Goal: Communication & Community: Share content

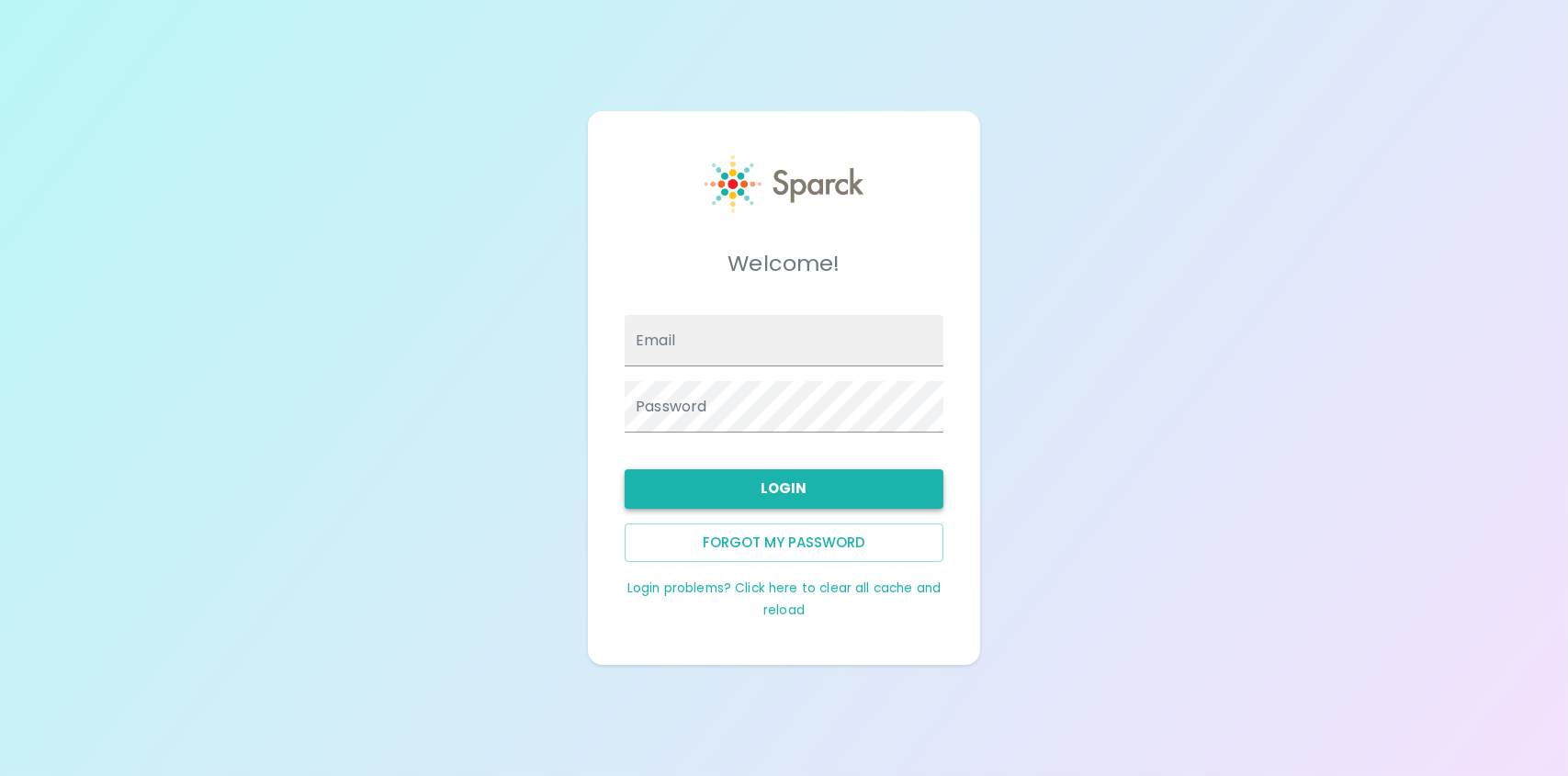
type input "[EMAIL_ADDRESS][DOMAIN_NAME]"
click at [793, 493] on button "Login" at bounding box center [784, 488] width 318 height 39
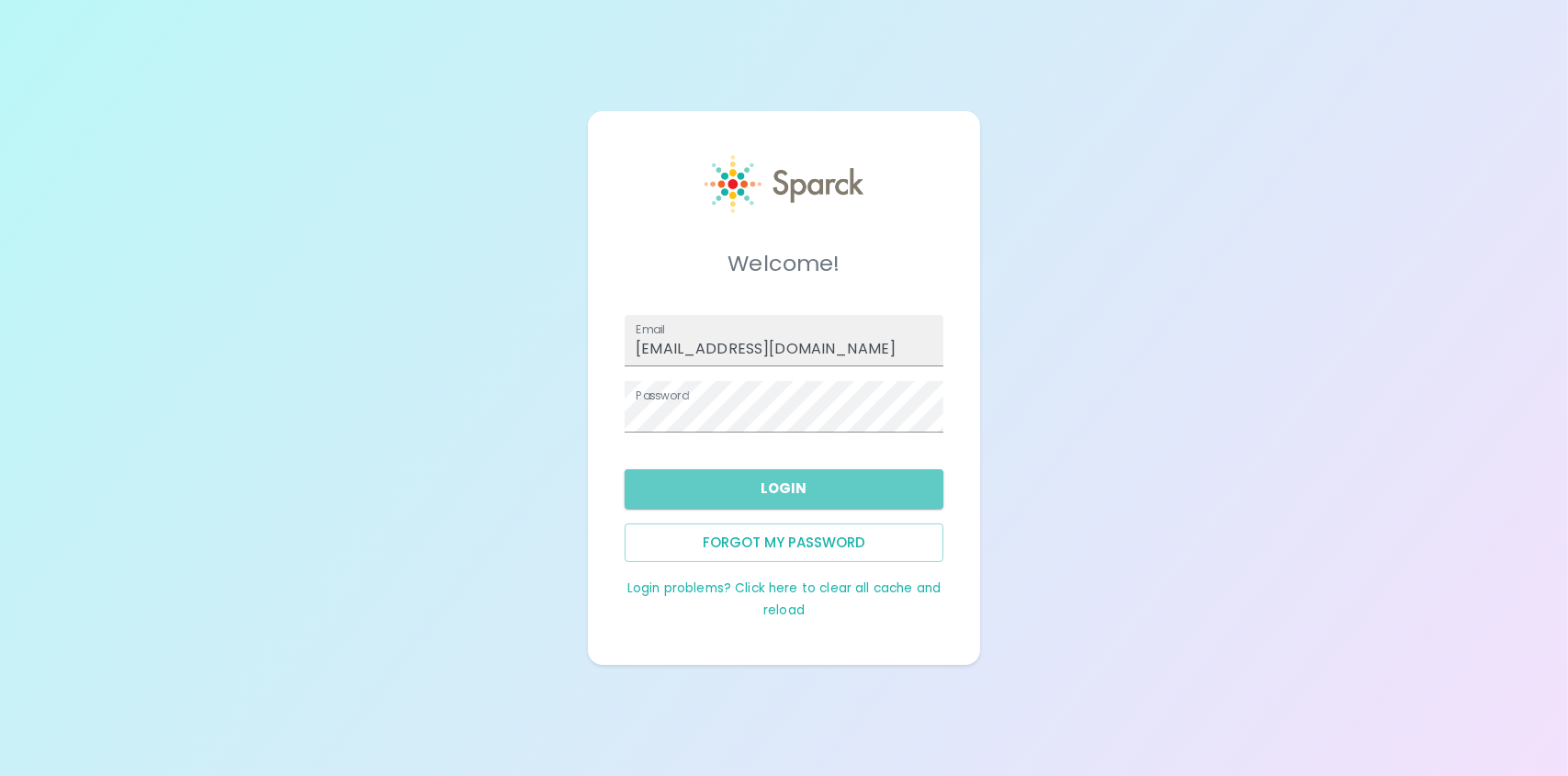
click at [791, 498] on button "Login" at bounding box center [784, 488] width 318 height 39
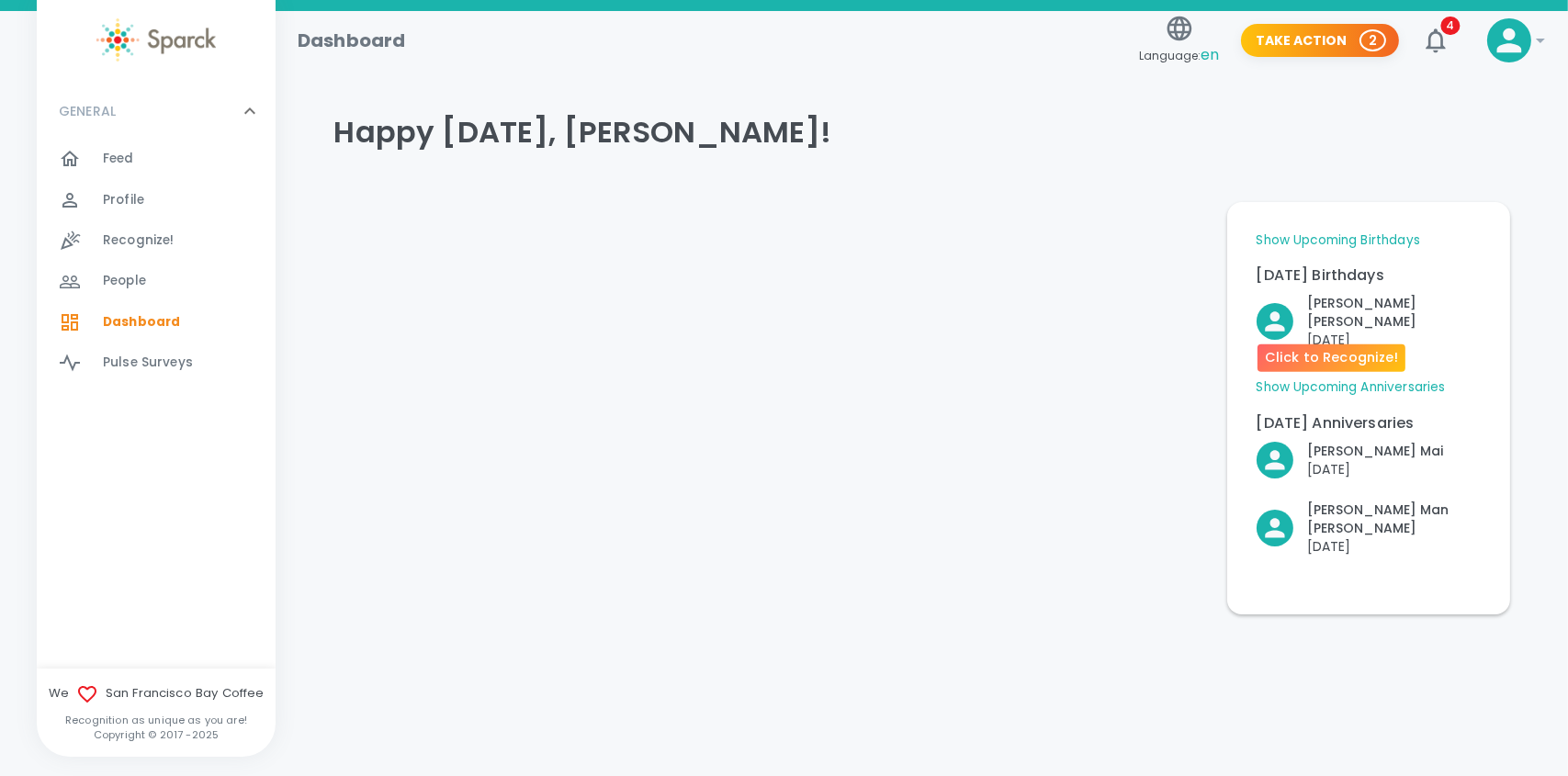
click at [1327, 331] on p "[DATE]" at bounding box center [1394, 340] width 173 height 18
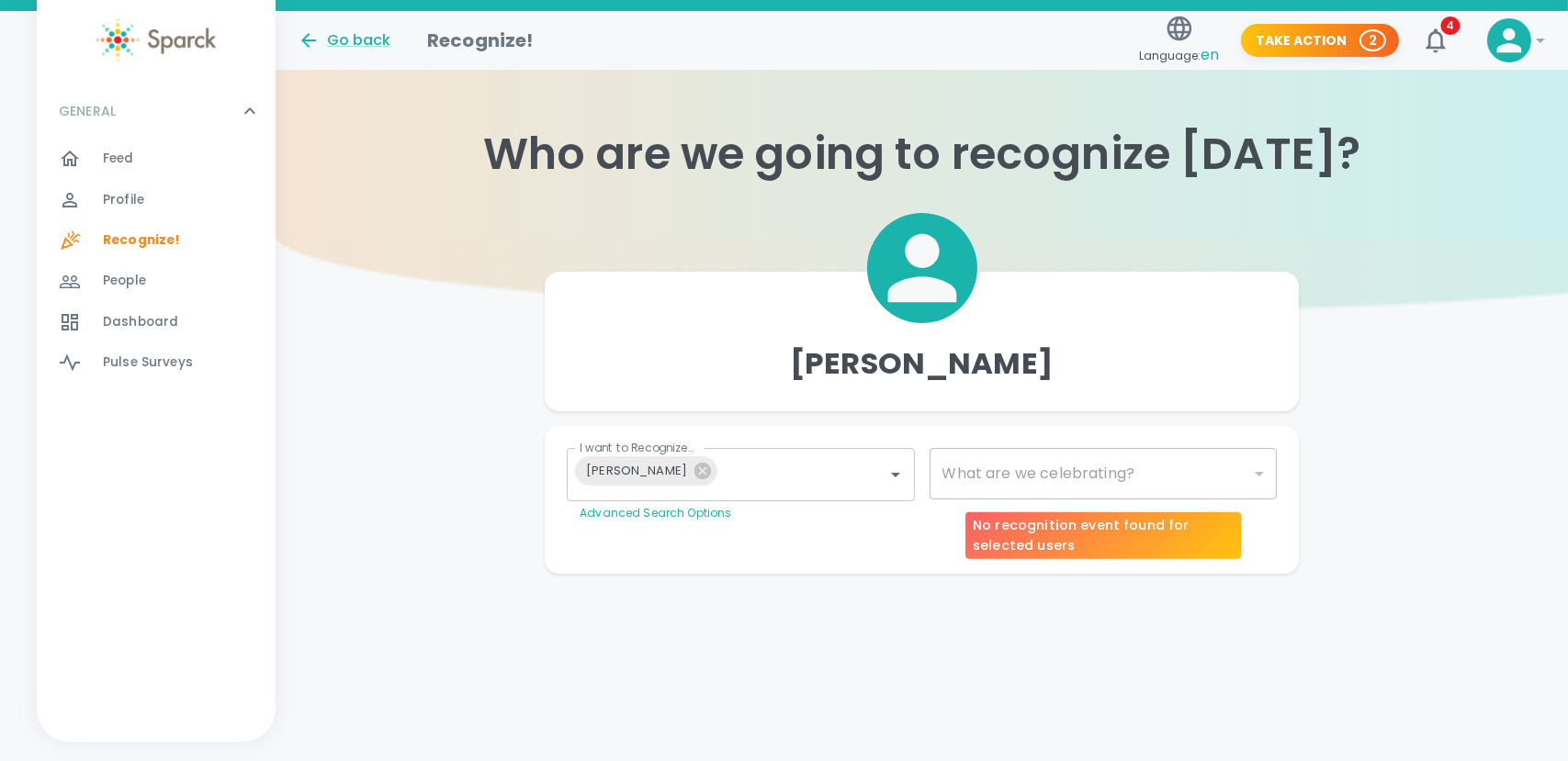
type input "2072"
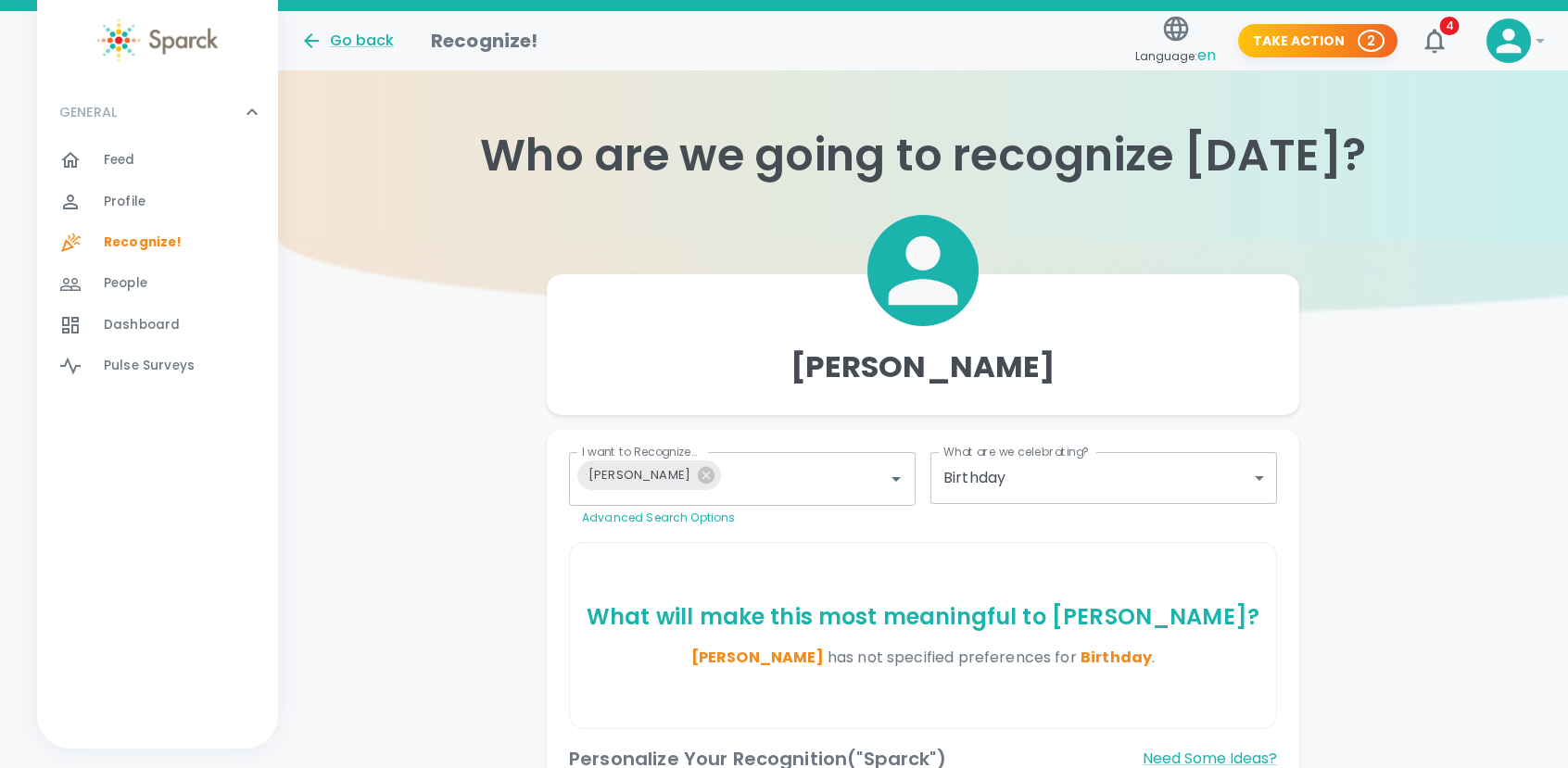
click at [1080, 480] on body "Skip Navigation Go back Recognize! Language: en Take Action 2 4 ! GENERAL 0 Fee…" at bounding box center [784, 553] width 1568 height 1106
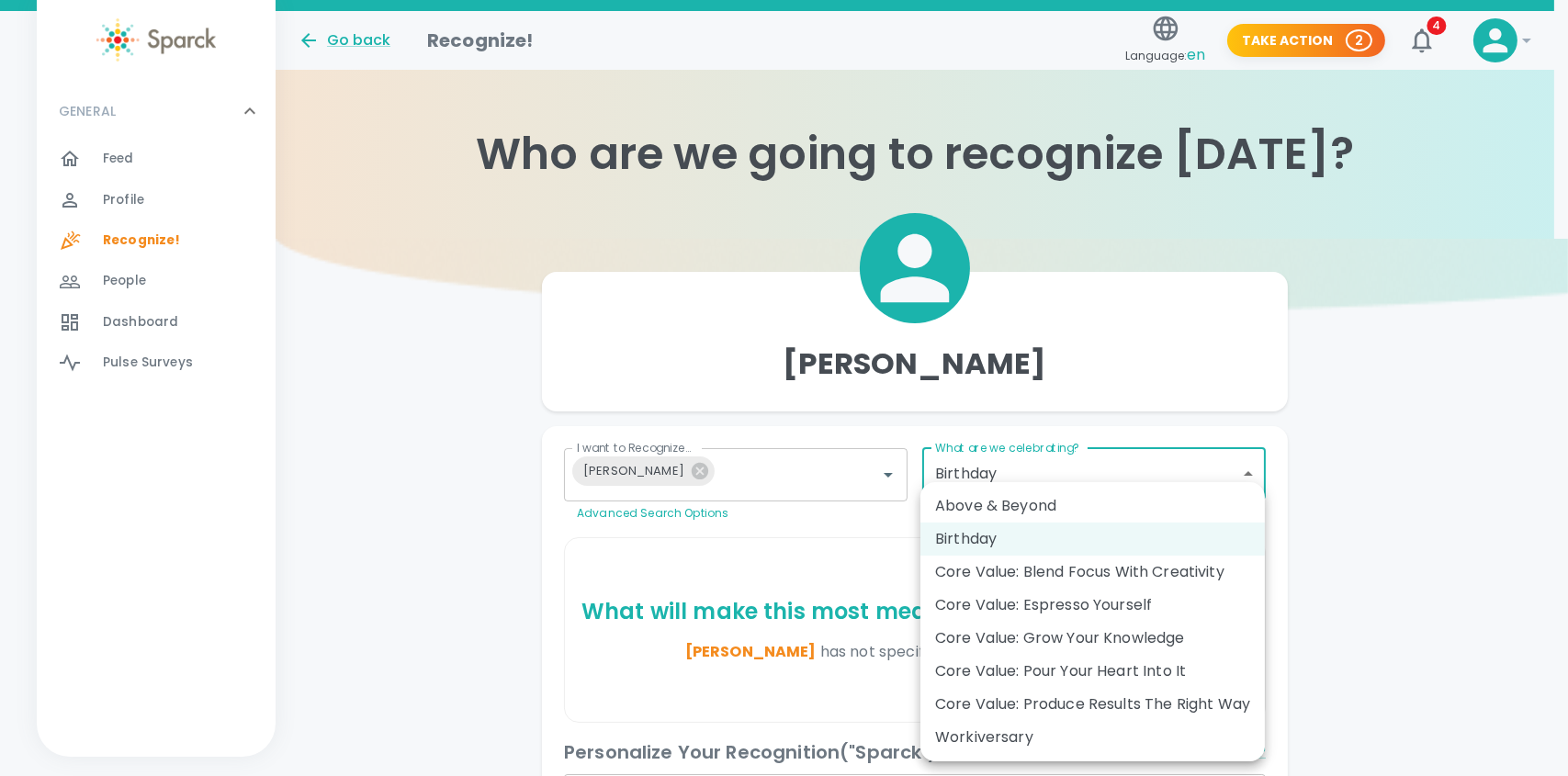
click at [1362, 465] on div at bounding box center [784, 388] width 1568 height 776
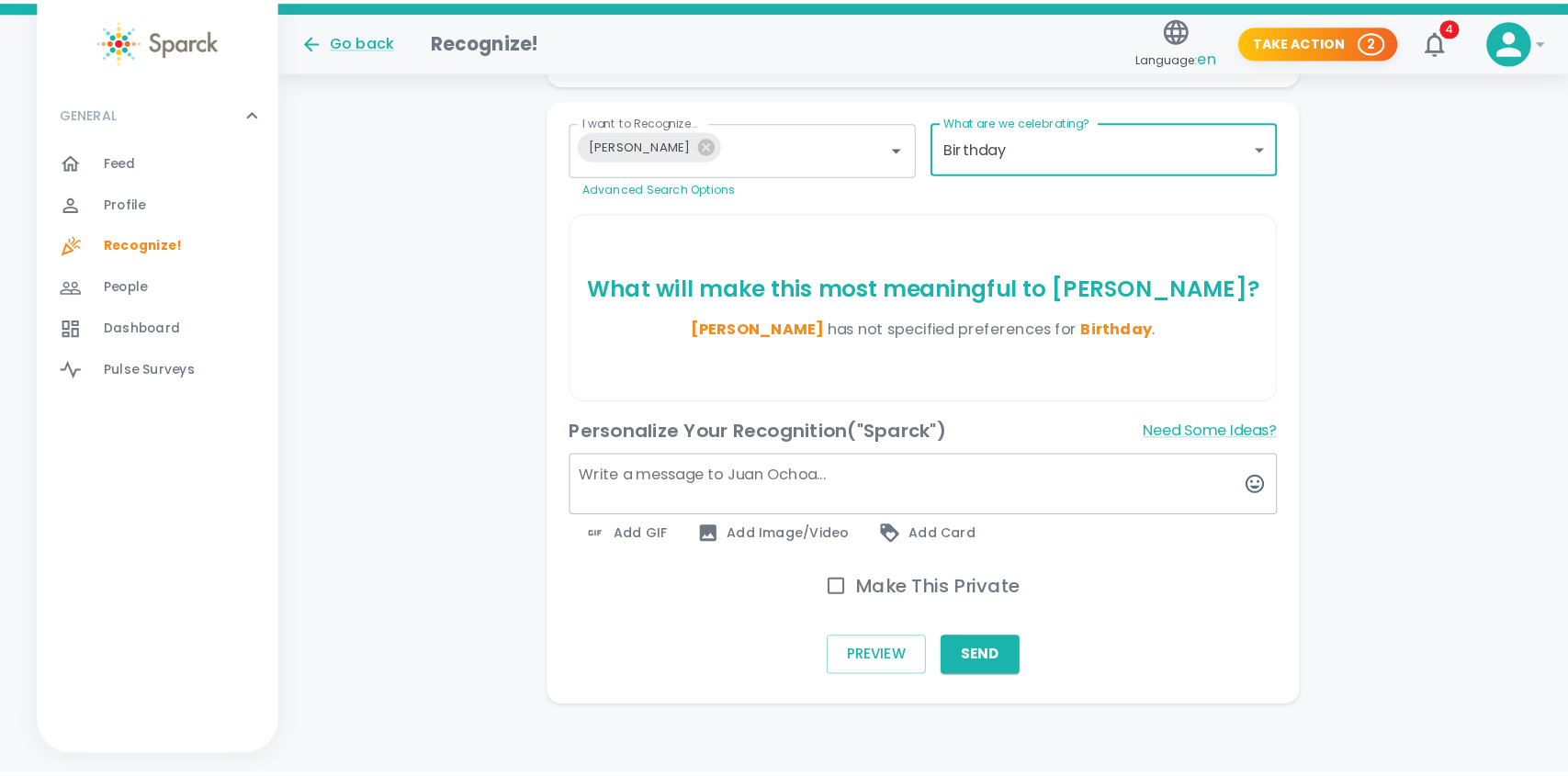
scroll to position [334, 0]
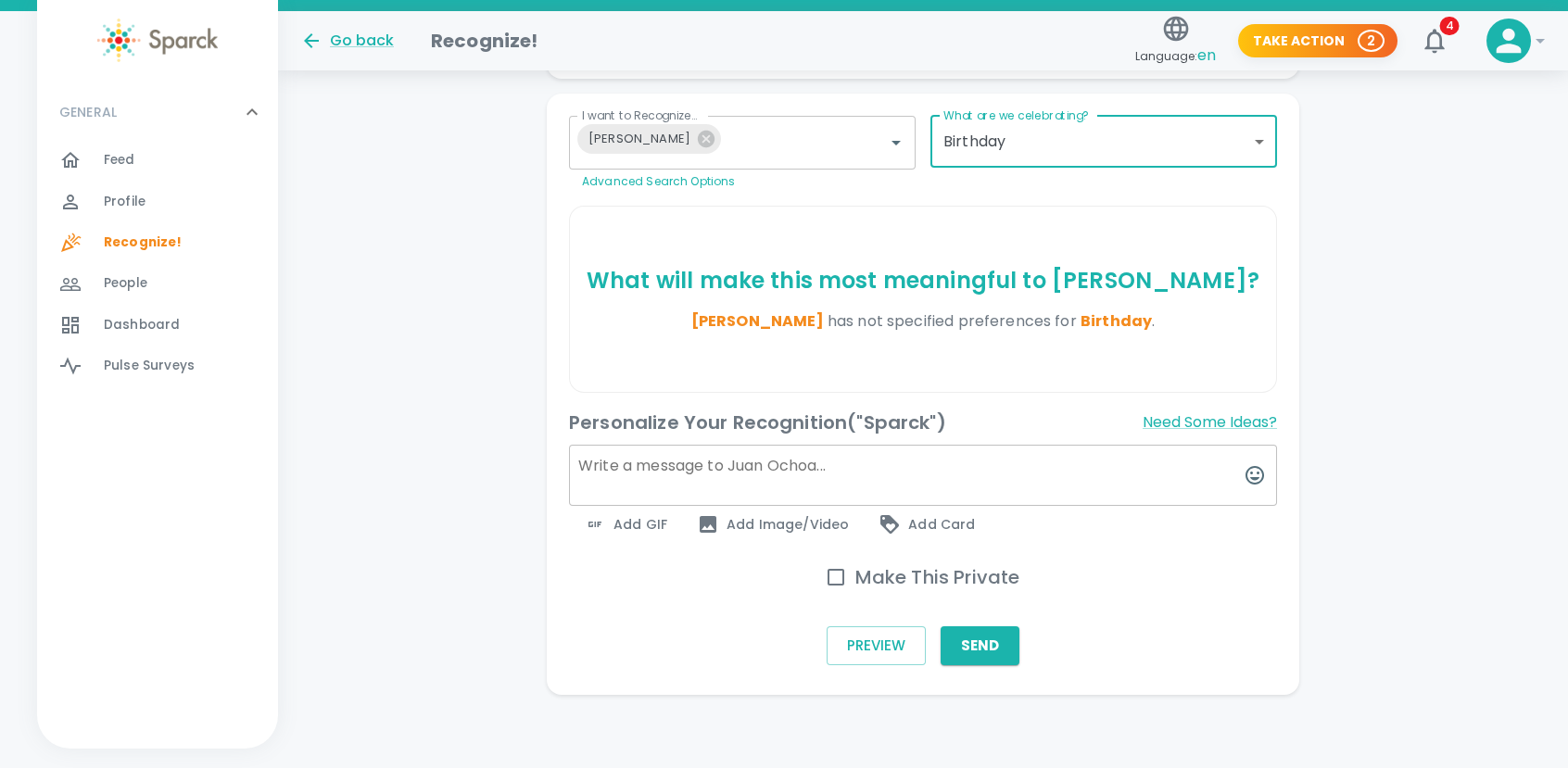
click at [604, 476] on textarea at bounding box center [922, 475] width 708 height 61
drag, startPoint x: 693, startPoint y: 470, endPoint x: 887, endPoint y: 465, distance: 194.1
click at [892, 465] on textarea "Feliz cumpleanos [PERSON_NAME]" at bounding box center [922, 475] width 708 height 61
drag, startPoint x: 706, startPoint y: 465, endPoint x: 742, endPoint y: 472, distance: 36.7
click at [721, 466] on textarea "Feliz cumpleanos [PERSON_NAME]" at bounding box center [922, 475] width 708 height 61
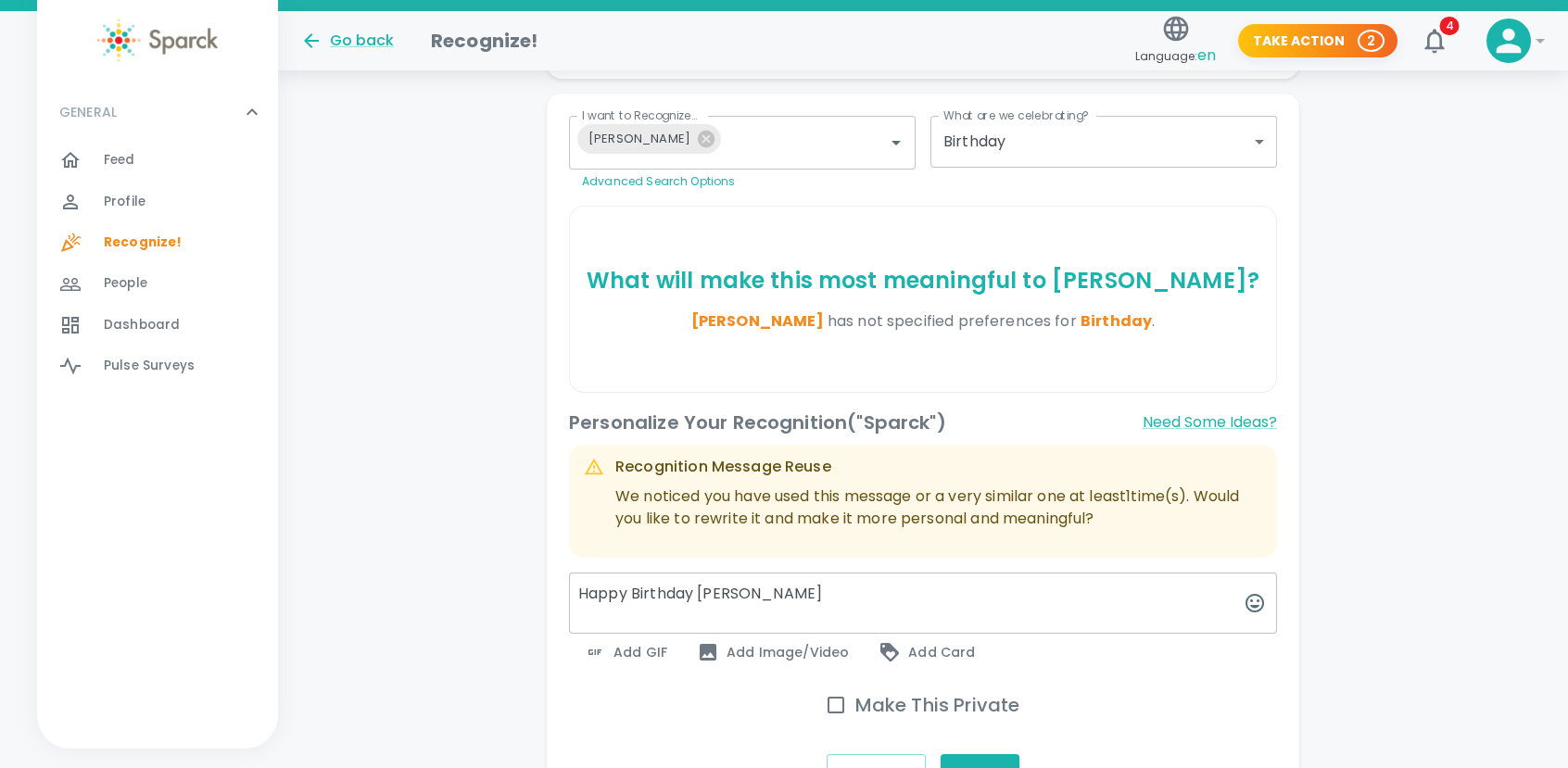
drag, startPoint x: 749, startPoint y: 595, endPoint x: 779, endPoint y: 605, distance: 31.6
click at [748, 595] on textarea "Happy Birthday [PERSON_NAME]" at bounding box center [922, 603] width 708 height 61
click at [1253, 595] on icon "button" at bounding box center [1254, 603] width 22 height 22
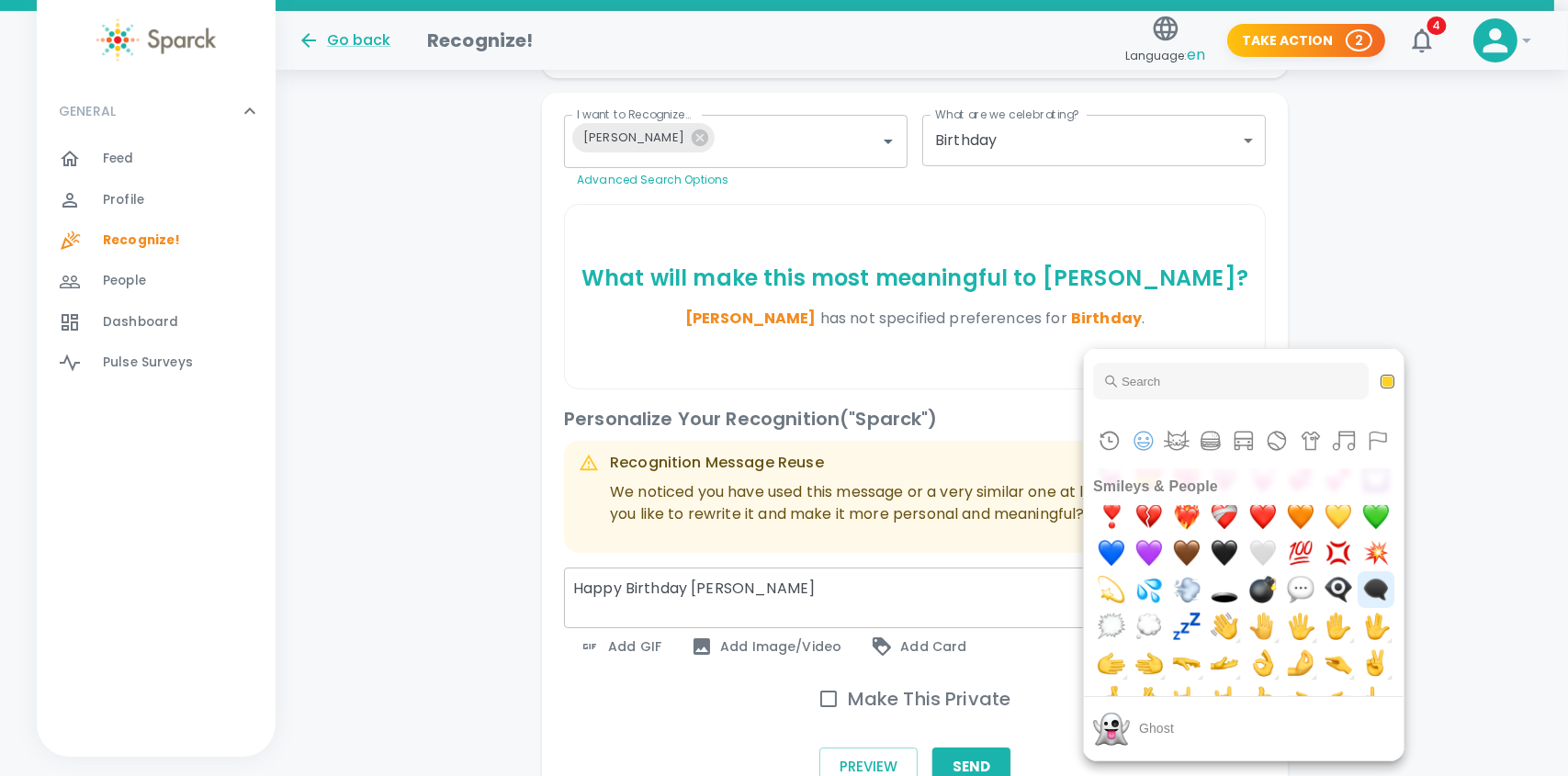
scroll to position [735, 0]
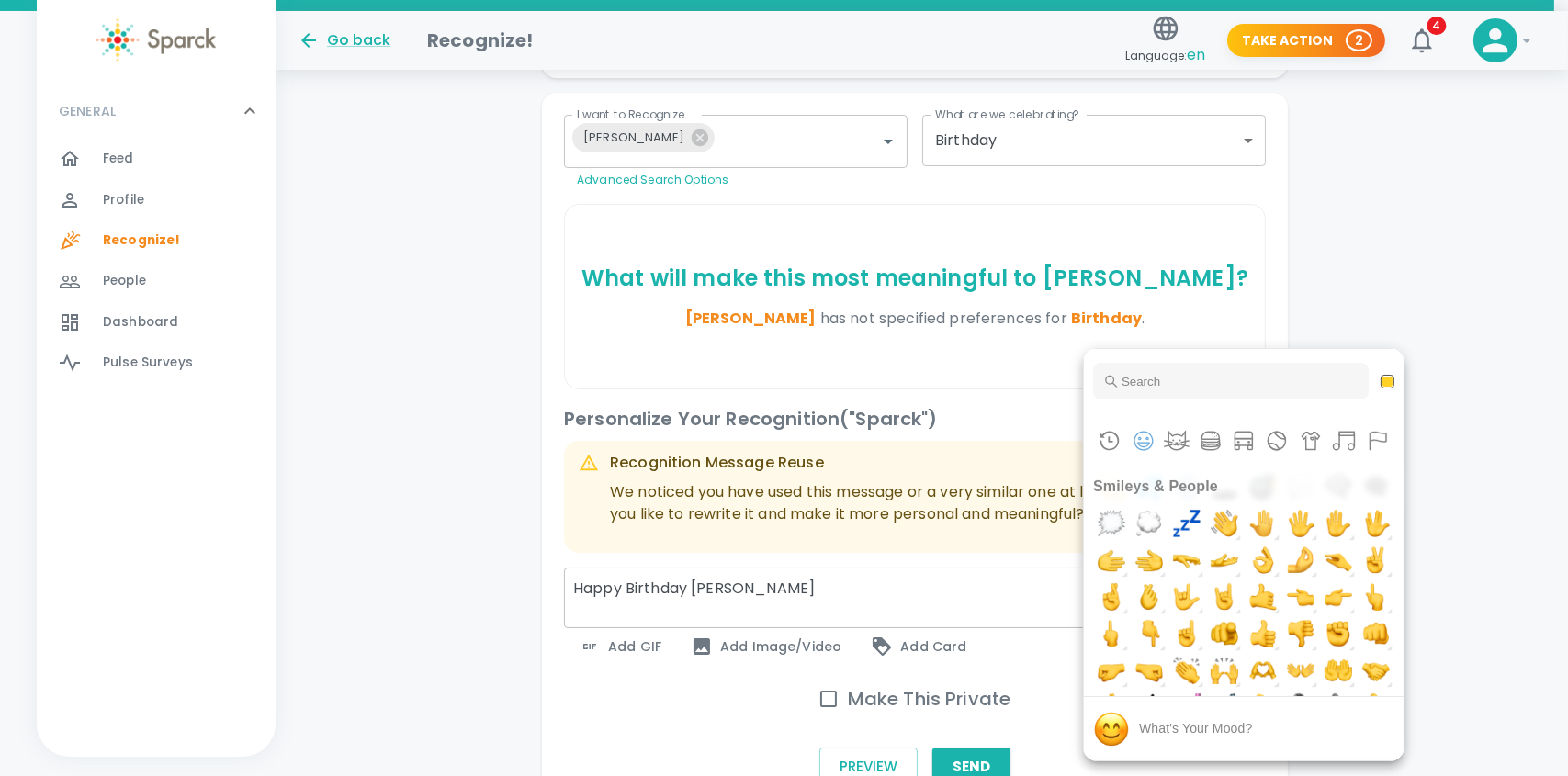
click at [1195, 427] on div "Category navigation" at bounding box center [1243, 440] width 319 height 55
click at [1207, 437] on button "Food & Drink" at bounding box center [1210, 441] width 28 height 28
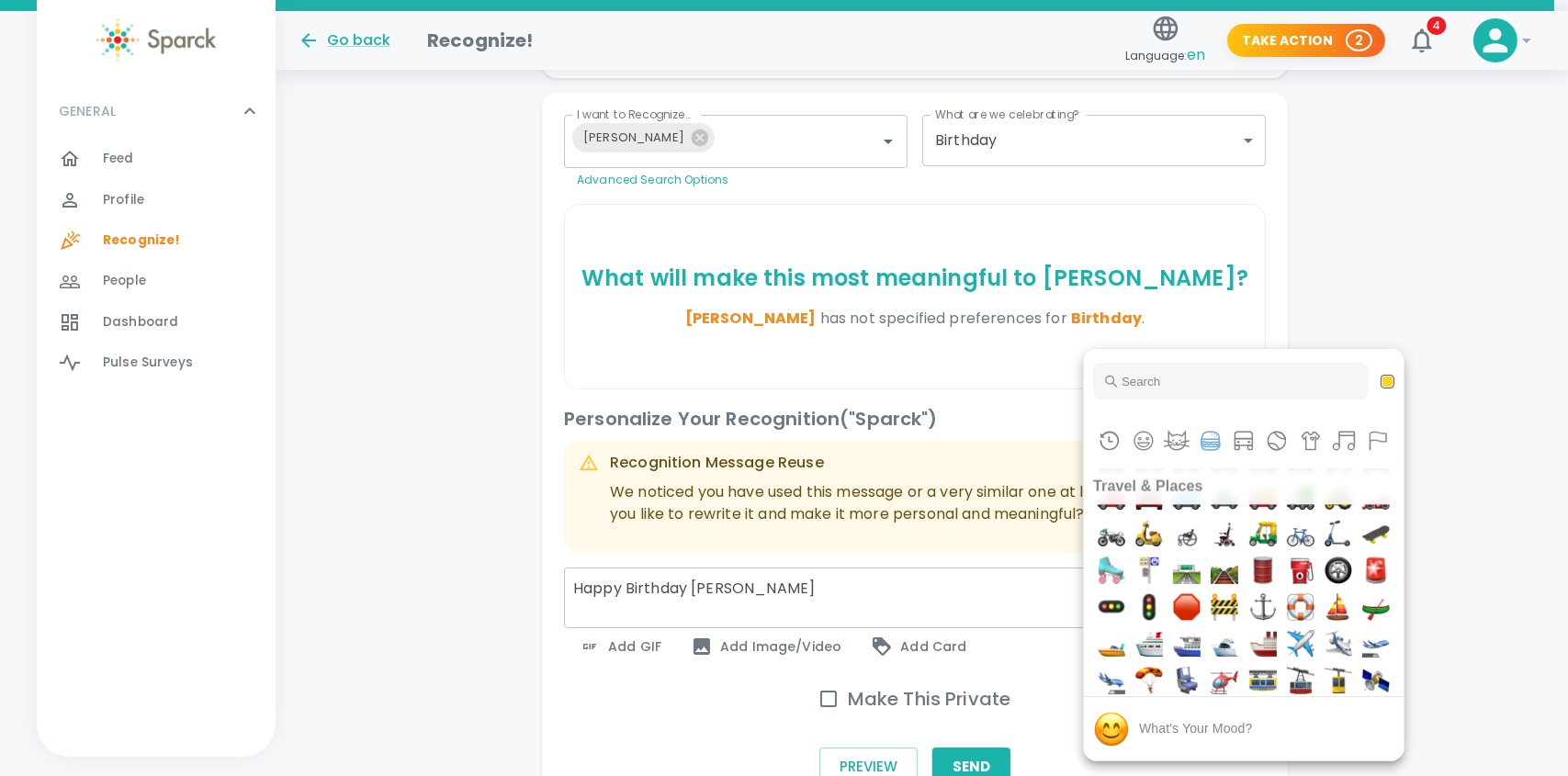
scroll to position [4152, 0]
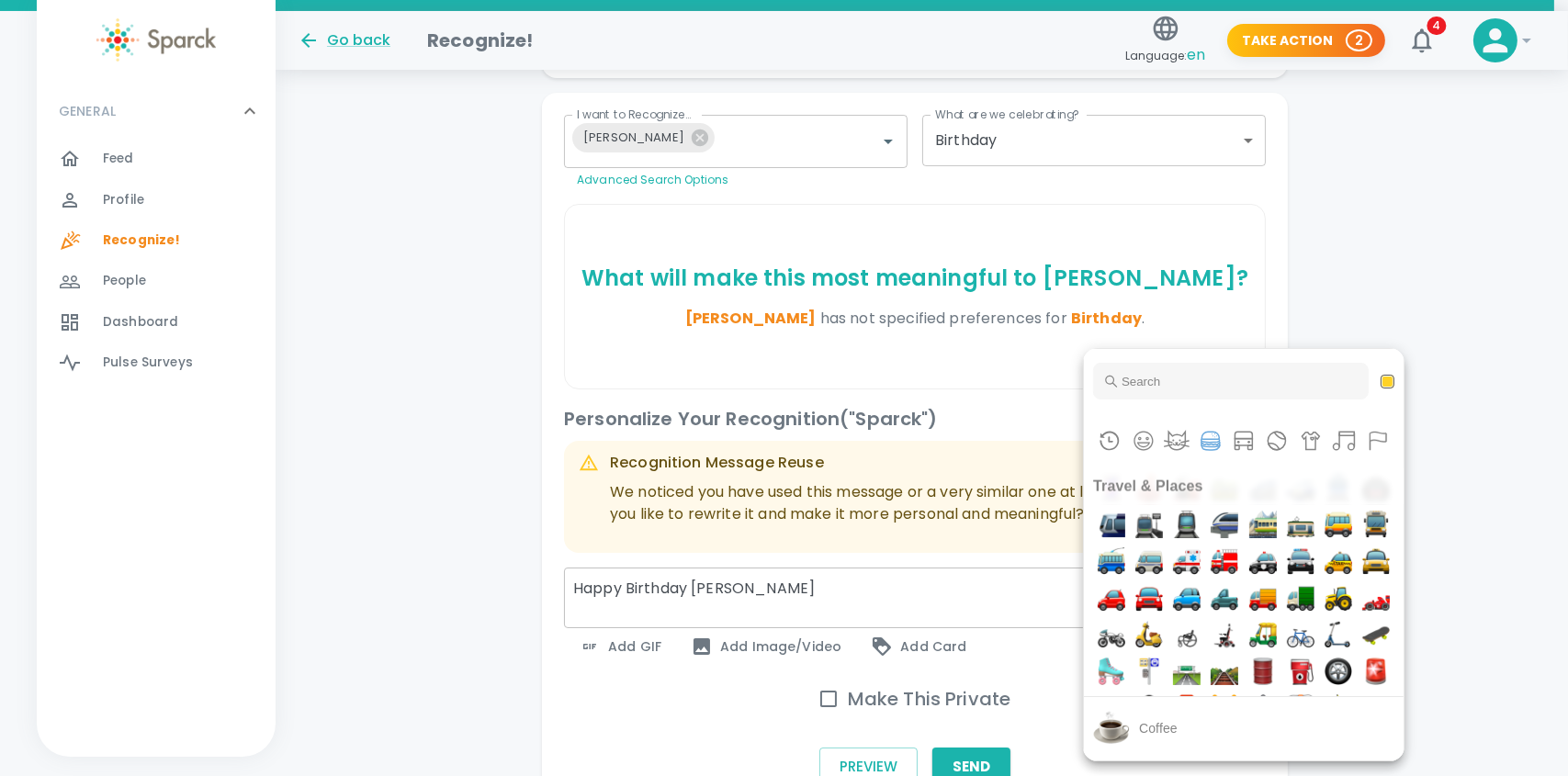
click at [1206, 29] on img "coffee" at bounding box center [1224, 10] width 37 height 37
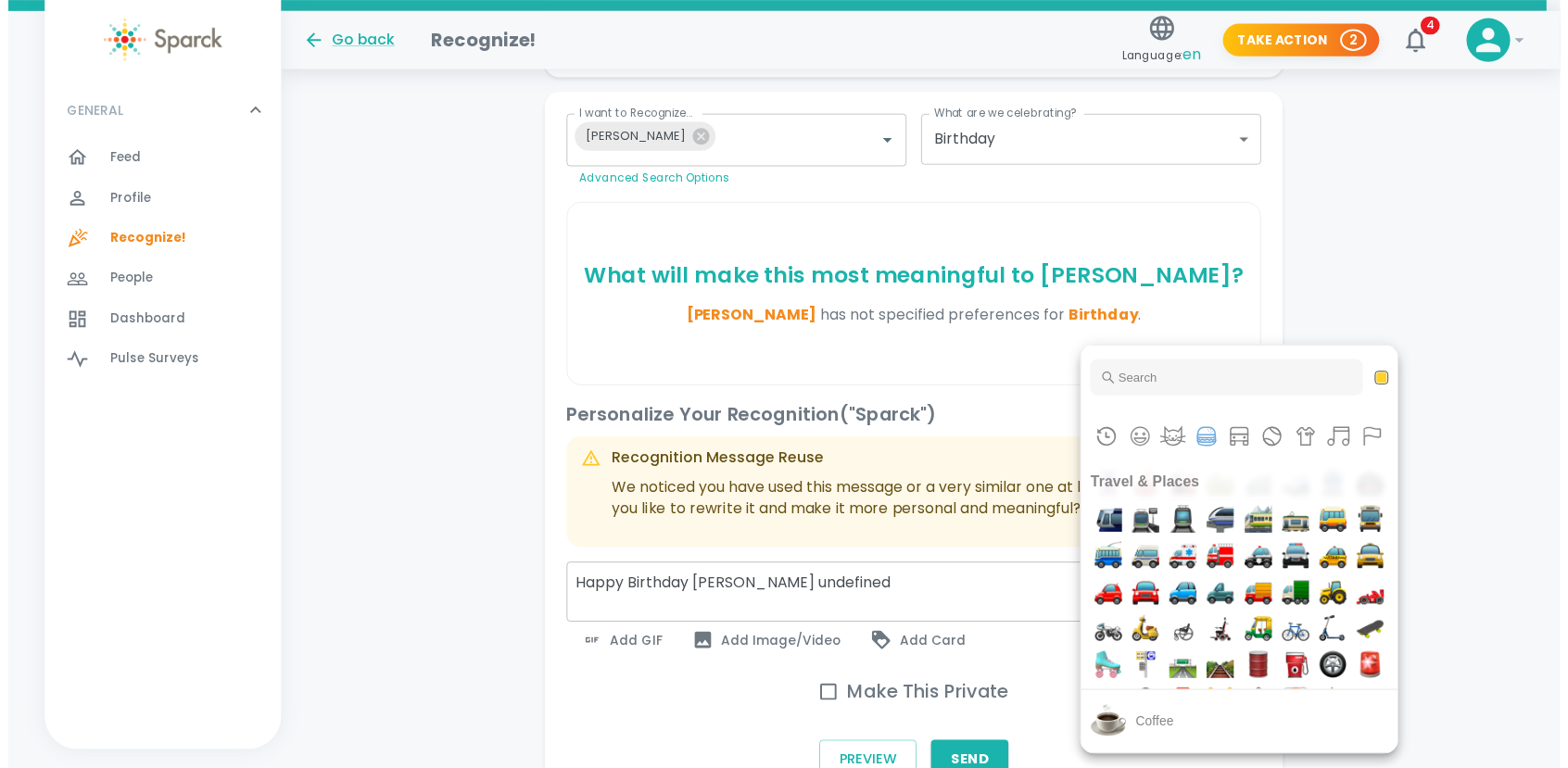
scroll to position [4262, 0]
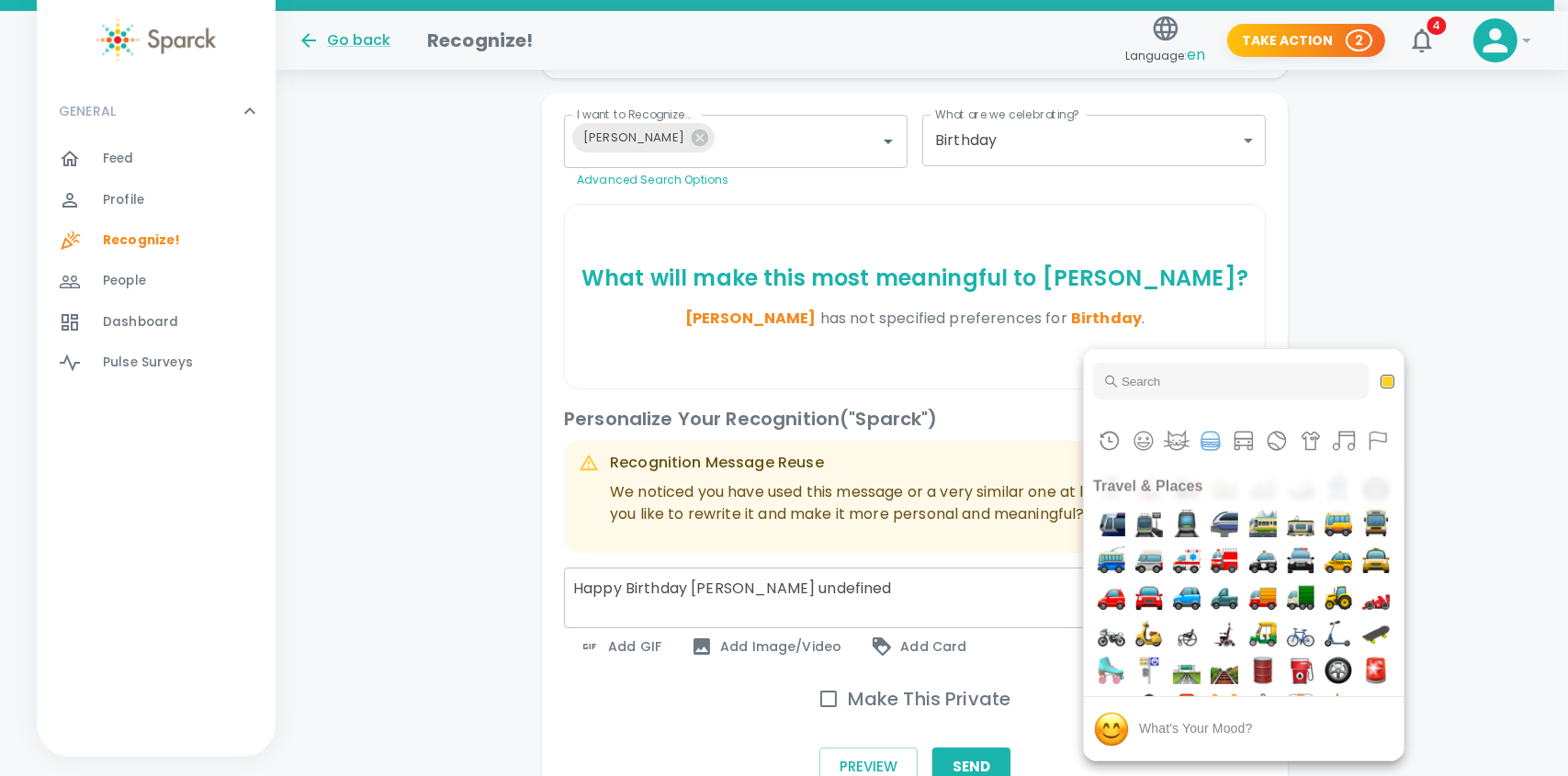
click at [823, 584] on div at bounding box center [784, 388] width 1568 height 776
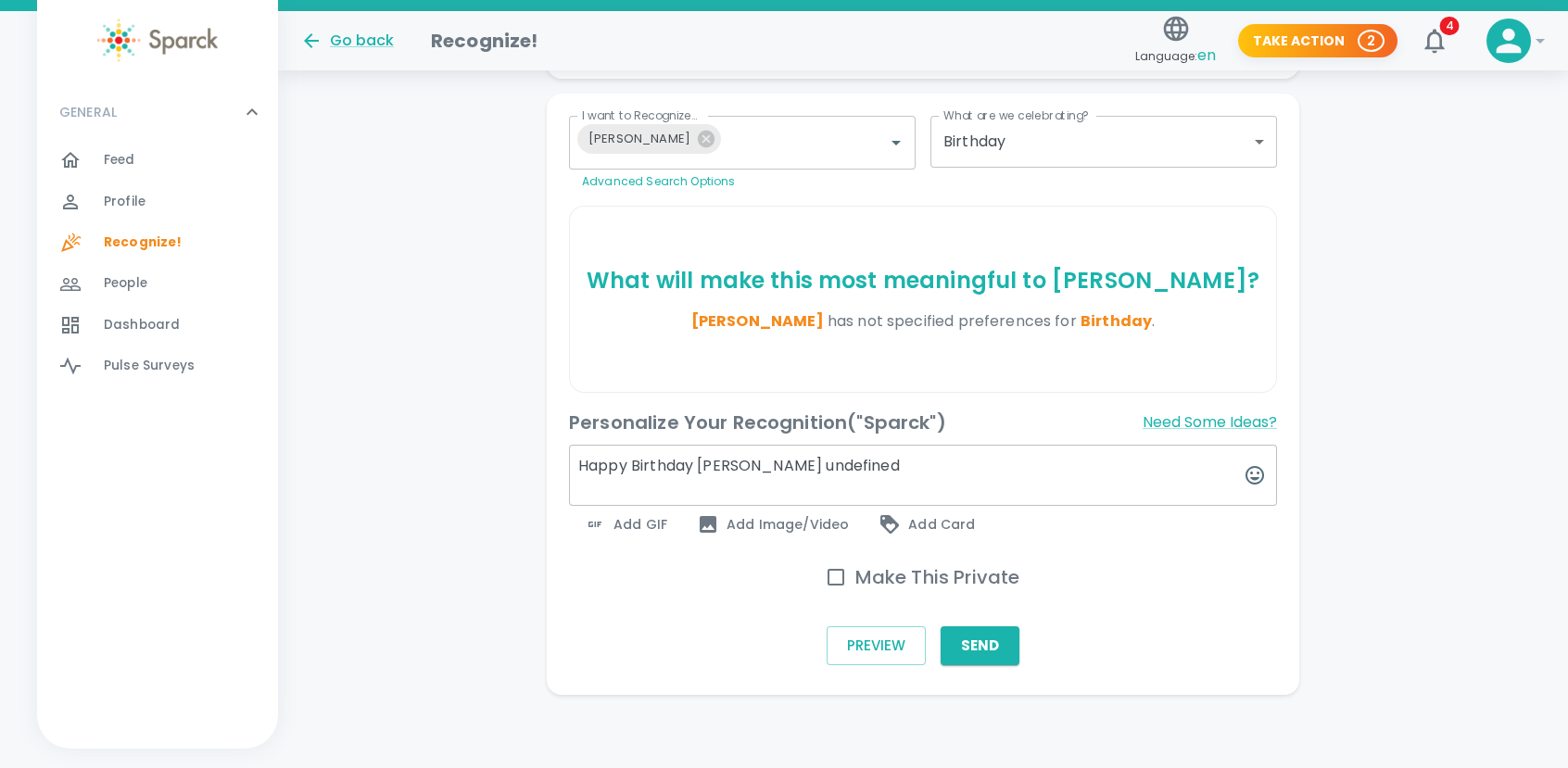
click at [826, 472] on textarea "Happy Birthday [PERSON_NAME] undefined" at bounding box center [922, 475] width 708 height 61
type textarea "Happy Birthday [PERSON_NAME]."
click at [978, 649] on button "Send" at bounding box center [979, 645] width 79 height 39
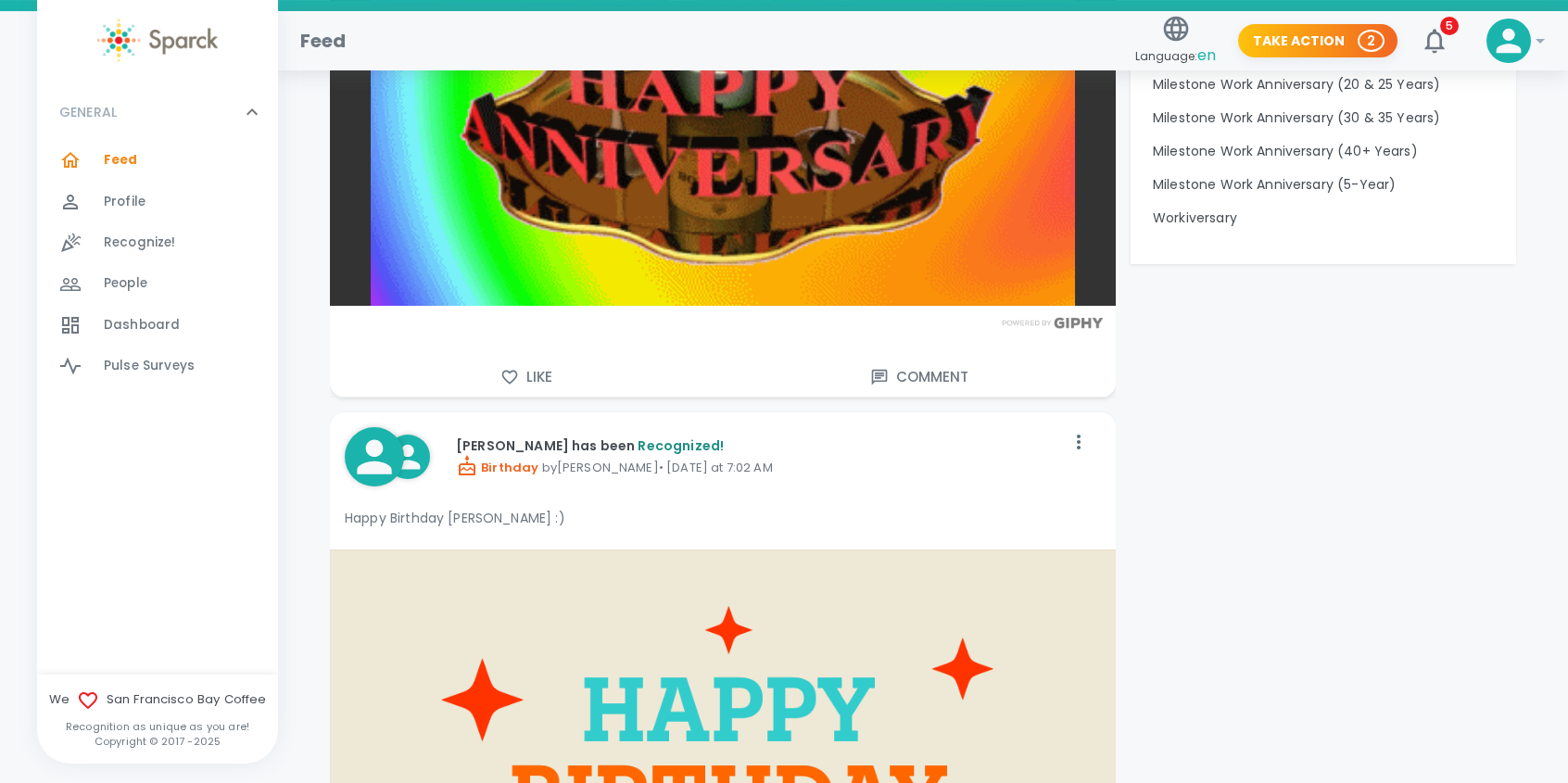
scroll to position [2039, 0]
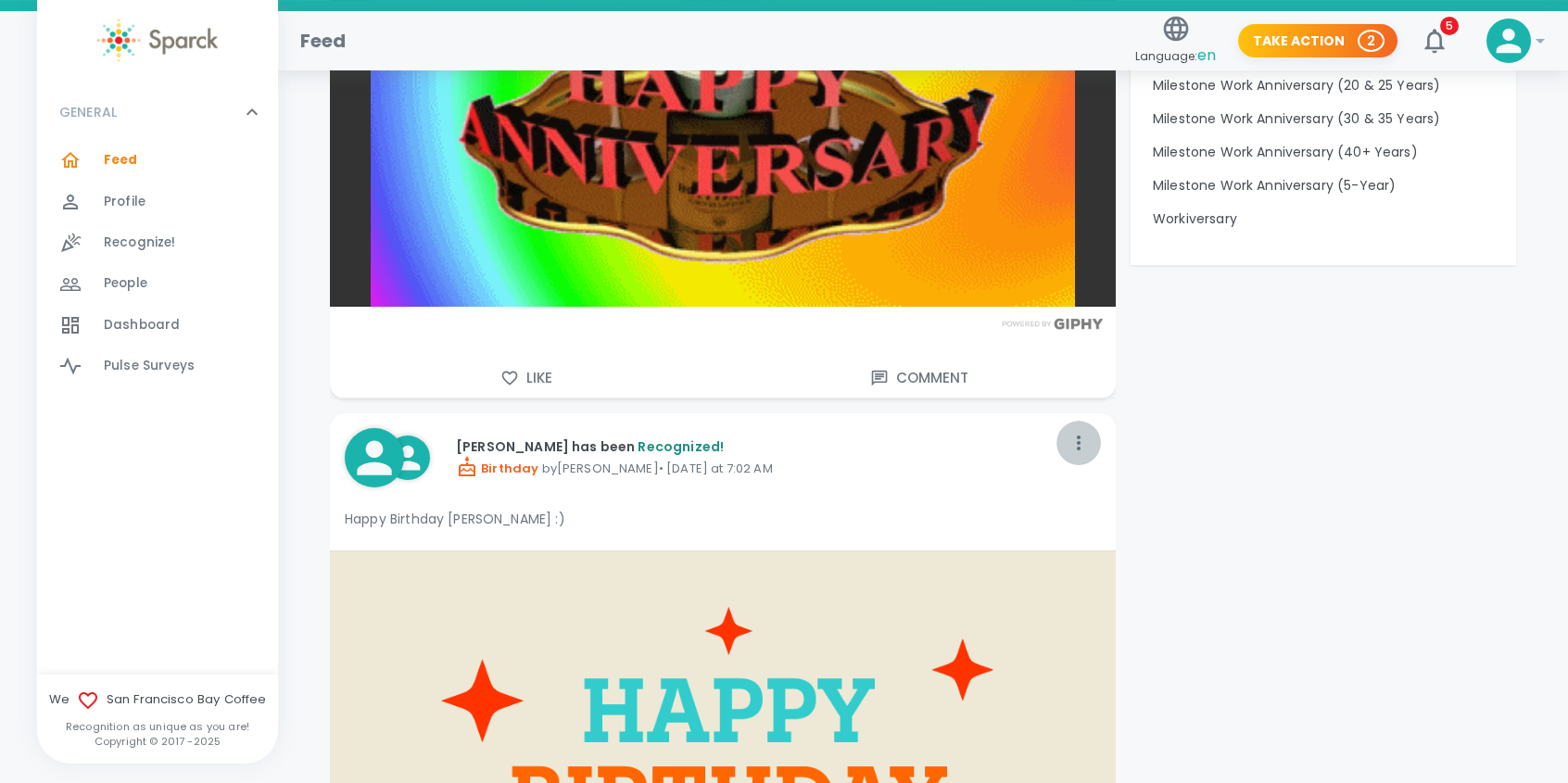
click at [1078, 437] on icon "button" at bounding box center [1078, 442] width 4 height 15
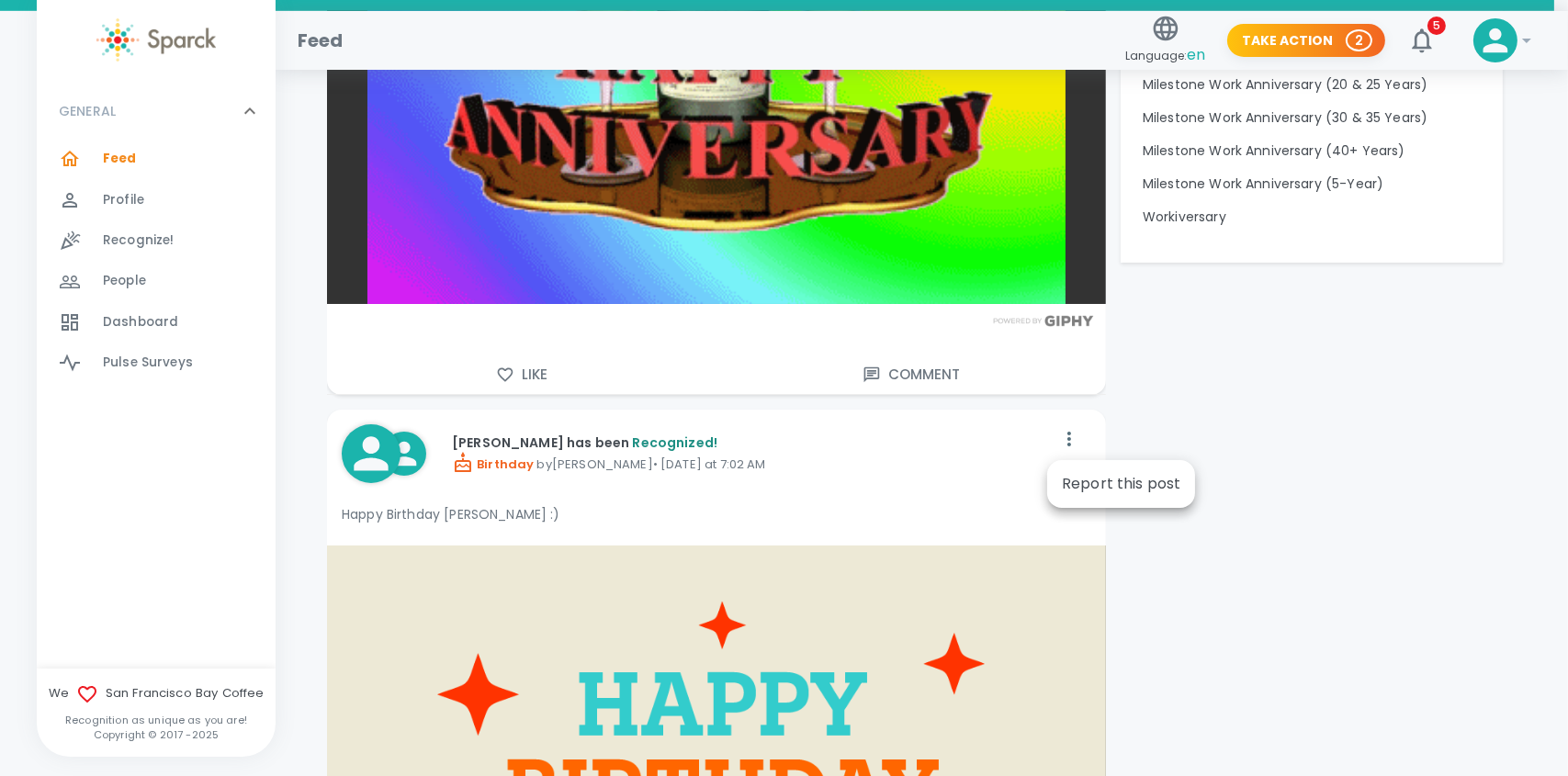
click at [904, 454] on div at bounding box center [784, 388] width 1568 height 776
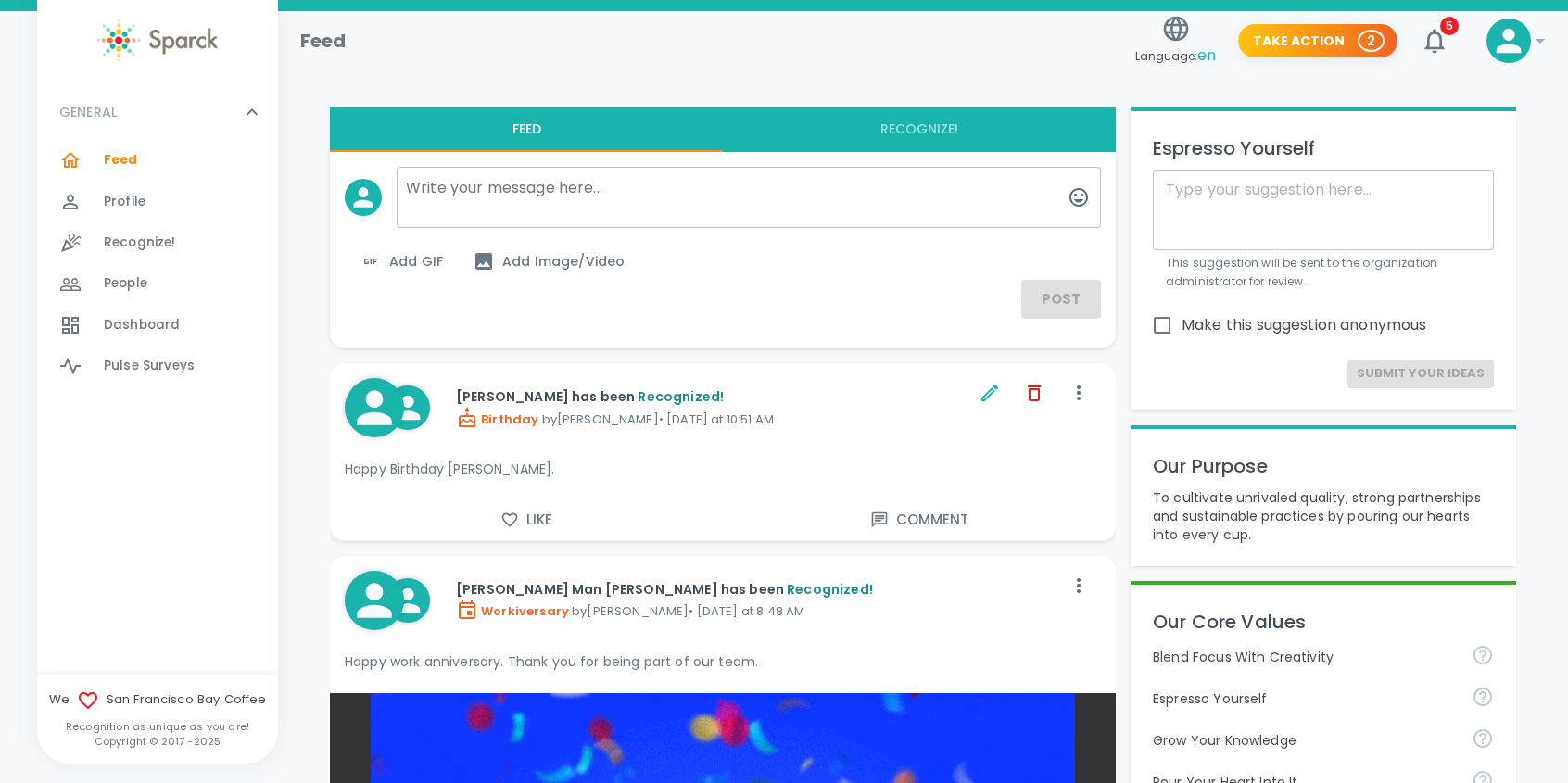
scroll to position [0, 0]
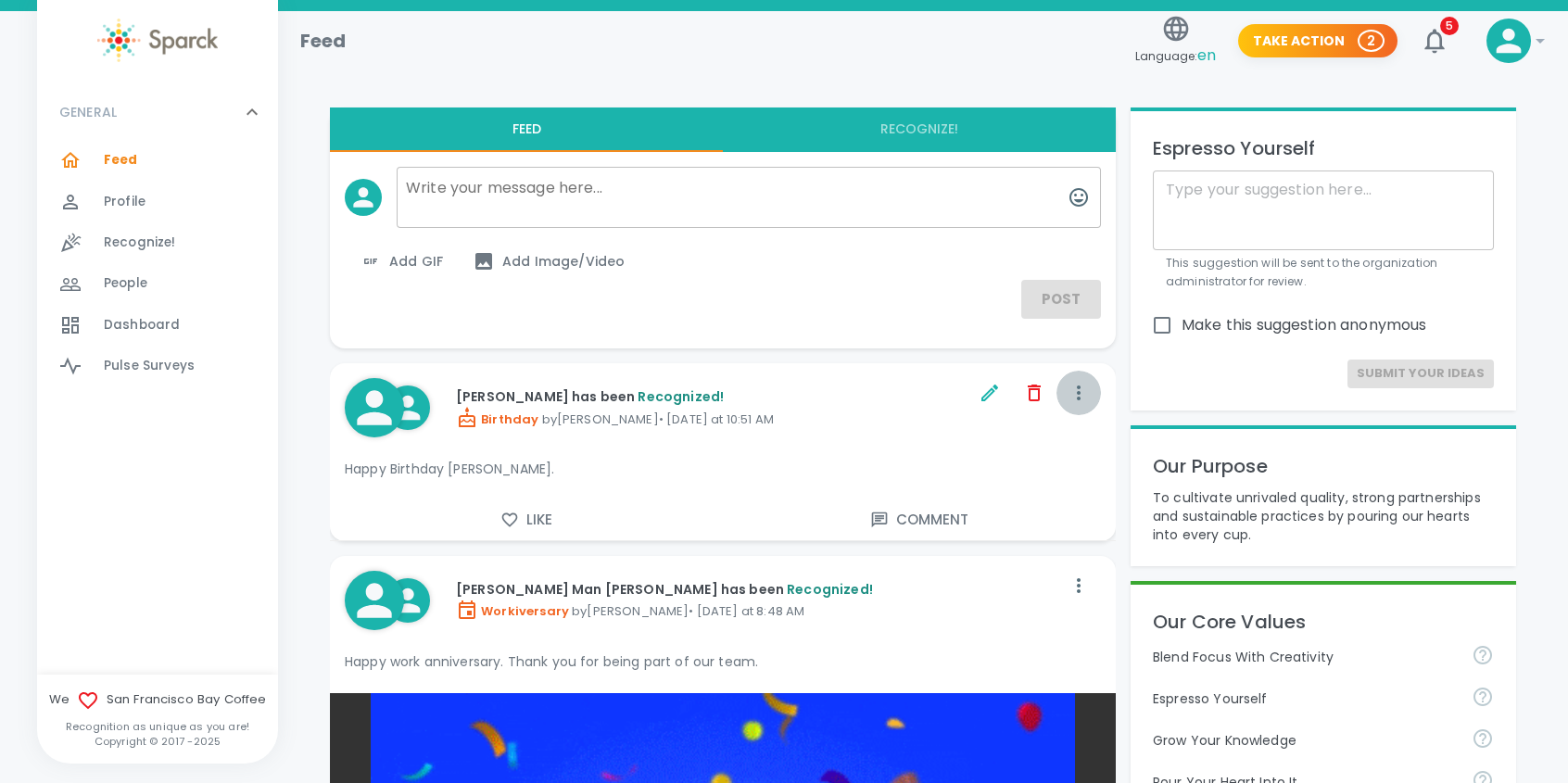
click at [1076, 395] on icon "button" at bounding box center [1078, 392] width 22 height 22
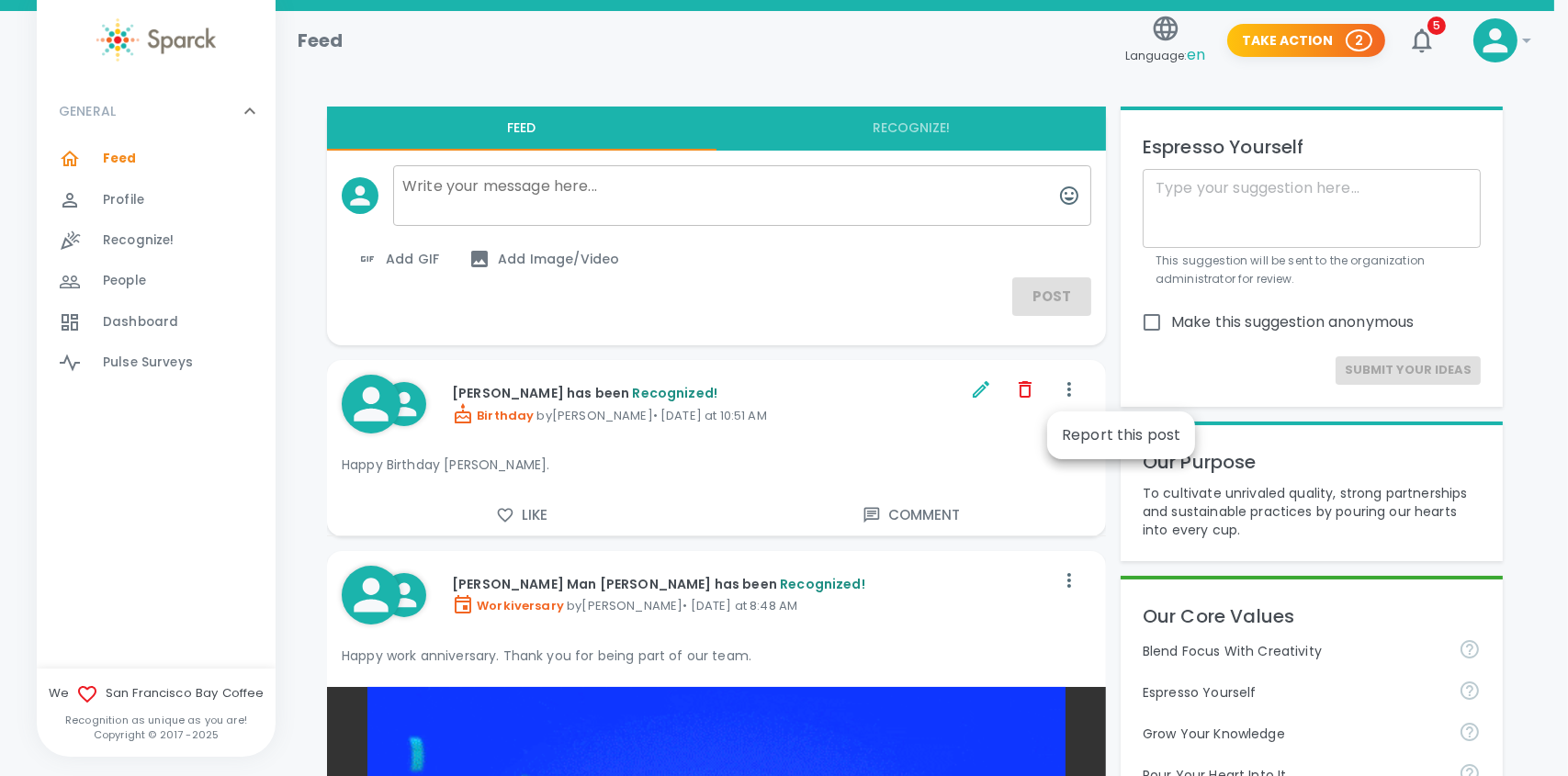
click at [864, 445] on div at bounding box center [784, 388] width 1568 height 776
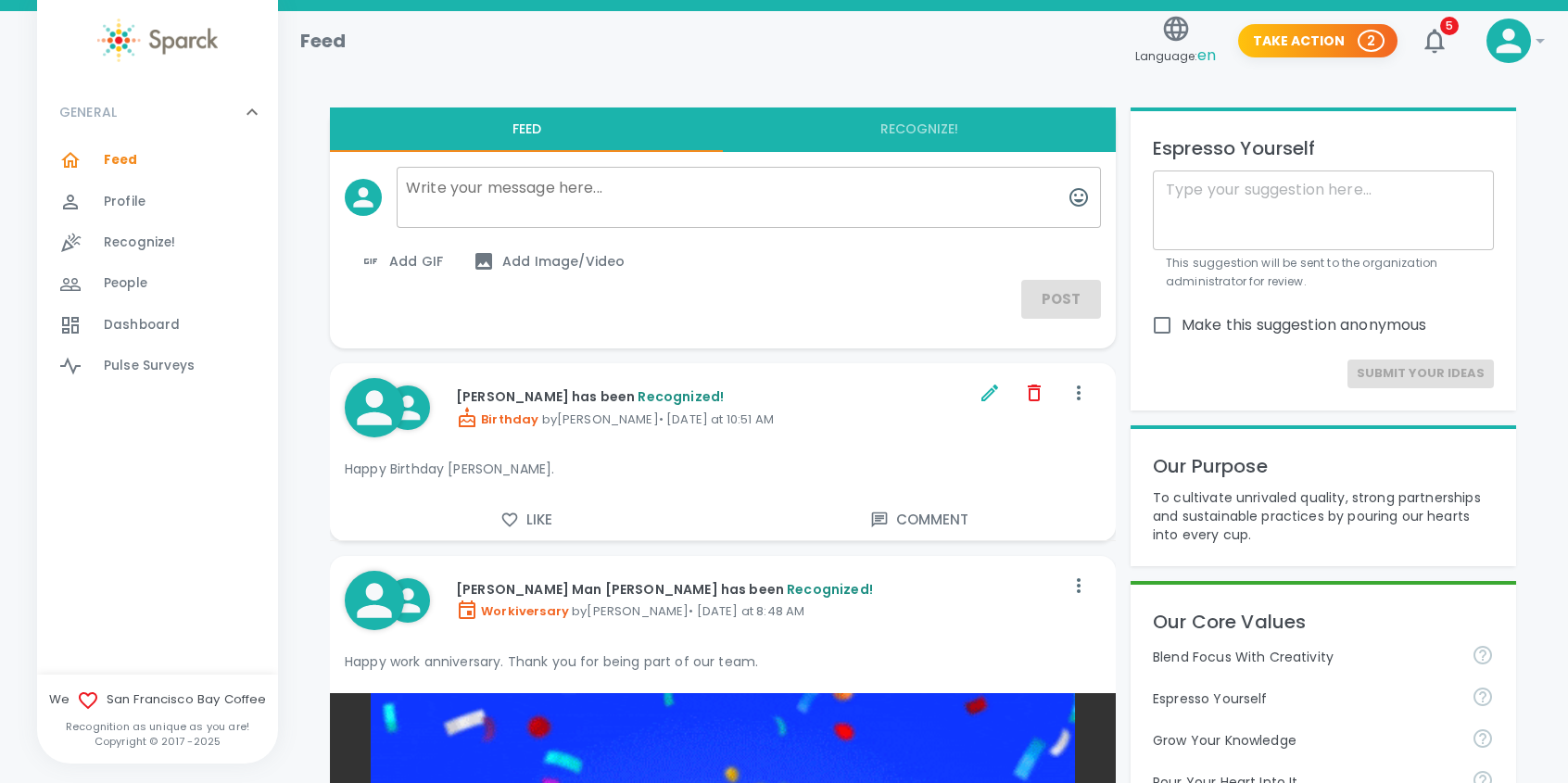
click at [498, 427] on p "Birthday by [PERSON_NAME] • [DATE] at 10:51 AM" at bounding box center [714, 418] width 519 height 22
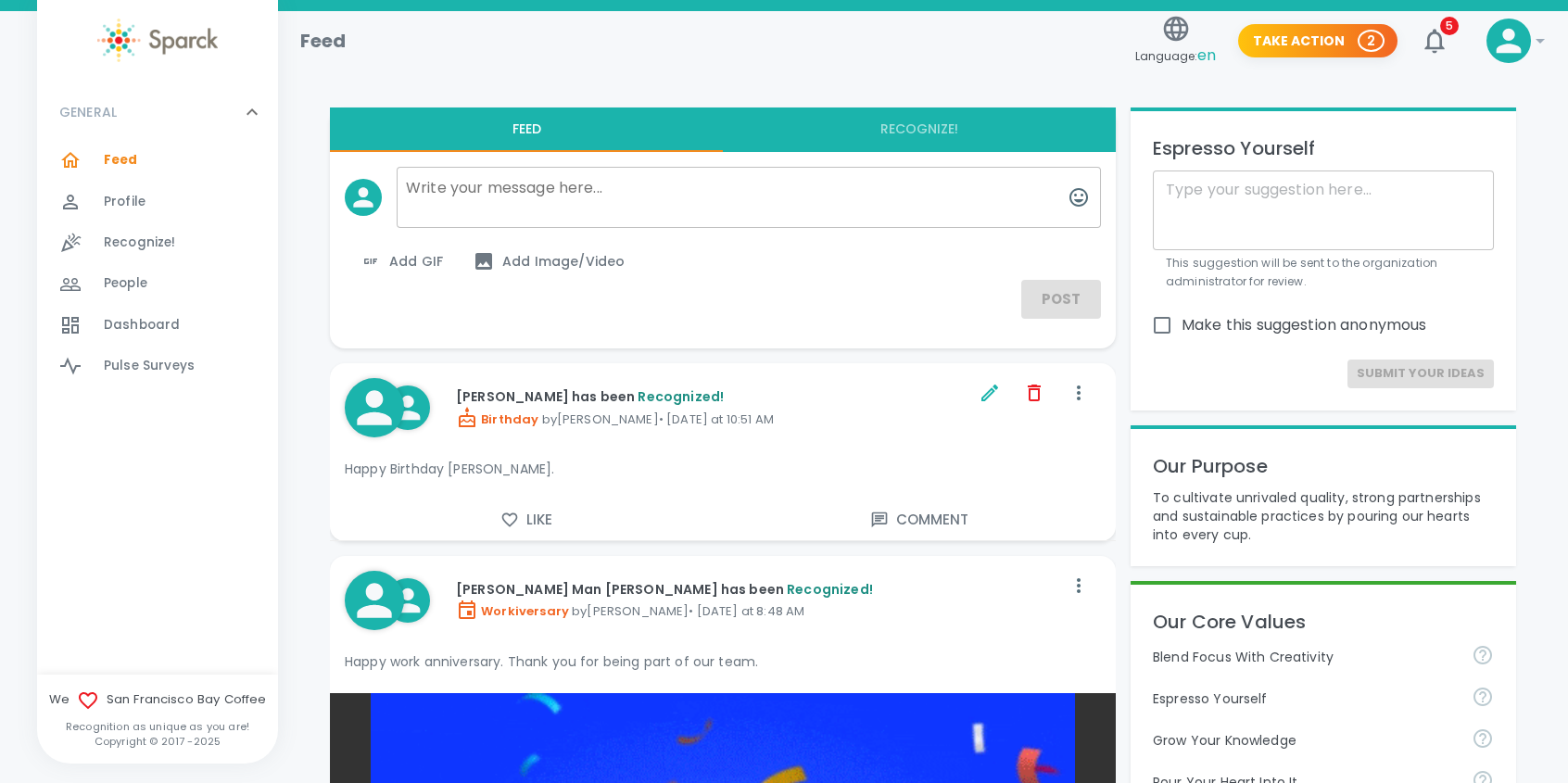
click at [462, 422] on icon at bounding box center [466, 418] width 22 height 22
